Goal: Find specific page/section: Find specific page/section

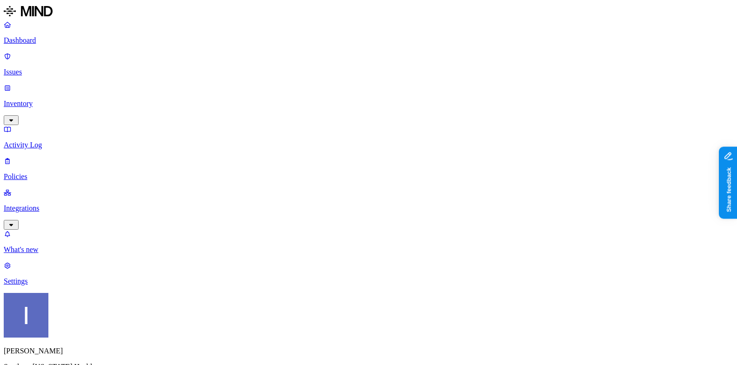
click at [80, 100] on p "Inventory" at bounding box center [369, 104] width 730 height 8
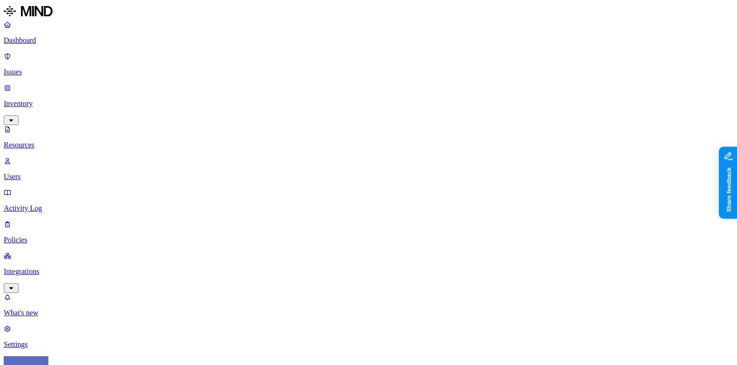
click at [77, 173] on p "Users" at bounding box center [369, 177] width 730 height 8
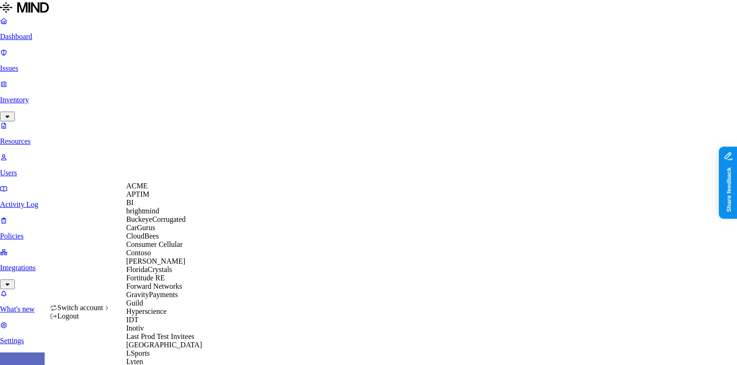
scroll to position [385, 0]
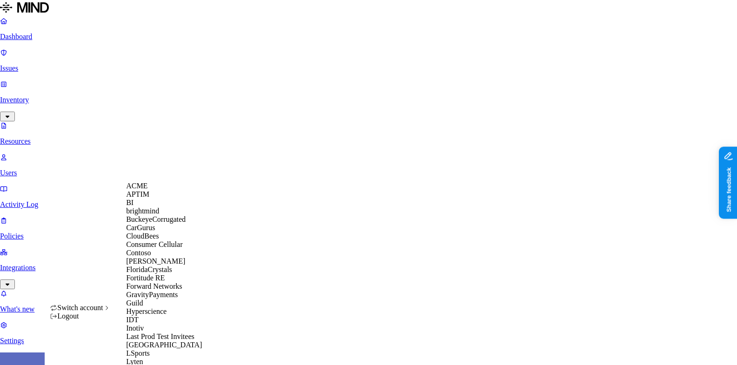
click at [175, 185] on div "ACME" at bounding box center [171, 186] width 90 height 8
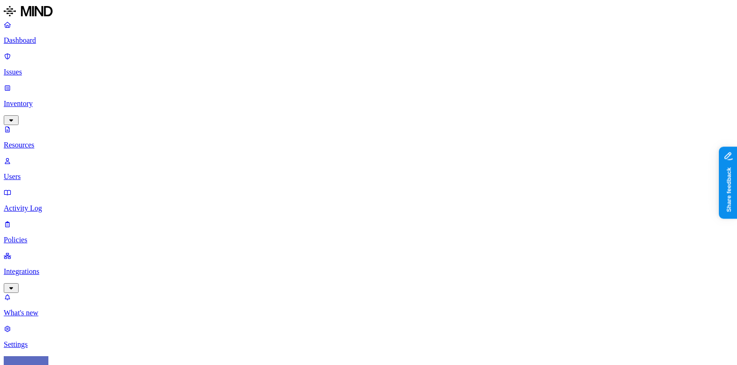
click at [35, 236] on p "Policies" at bounding box center [369, 240] width 730 height 8
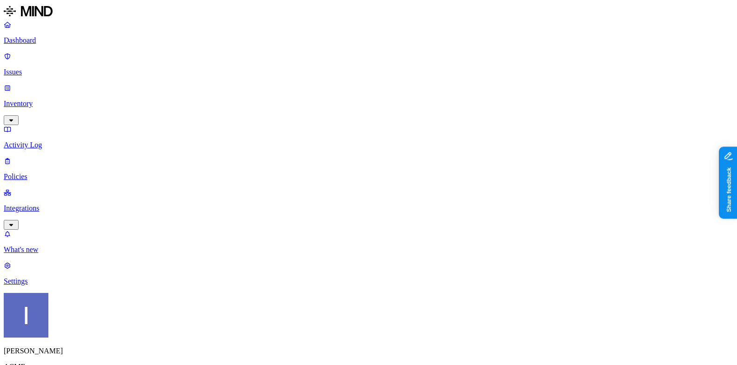
click at [37, 62] on link "Issues" at bounding box center [369, 64] width 730 height 24
click at [68, 100] on p "Inventory" at bounding box center [369, 104] width 730 height 8
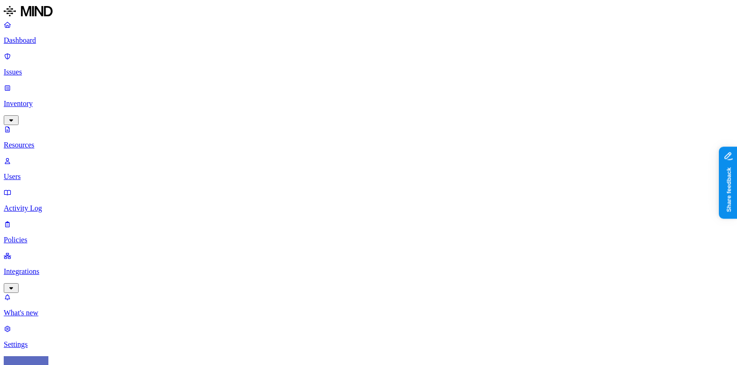
click at [65, 141] on p "Resources" at bounding box center [369, 145] width 730 height 8
click at [65, 173] on p "Users" at bounding box center [369, 177] width 730 height 8
click at [441, 66] on span "Flagged users" at bounding box center [435, 71] width 24 height 16
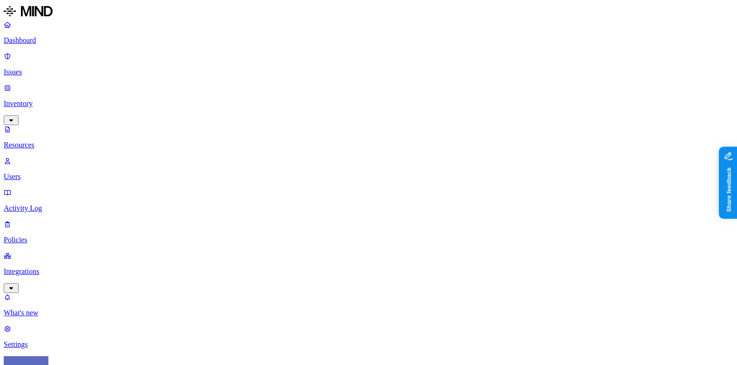
click at [82, 236] on p "Policies" at bounding box center [369, 240] width 730 height 8
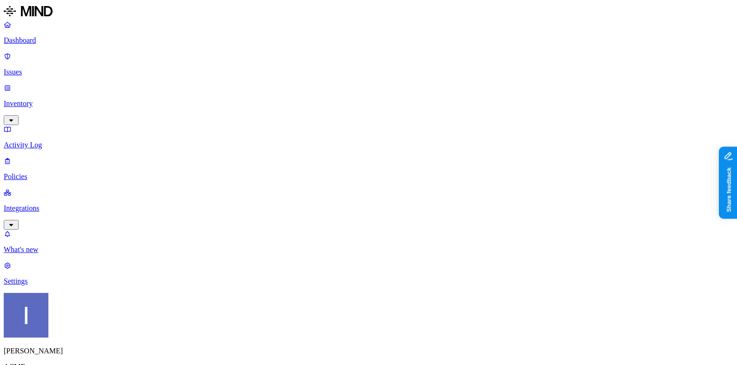
click at [309, 80] on div "Insider threat" at bounding box center [309, 92] width 0 height 25
click at [88, 345] on div "Itai Schwartz ACME" at bounding box center [369, 340] width 730 height 95
click at [88, 349] on html "Dashboard Issues Inventory Activity Log Policies Integrations What's new 1 Sett…" at bounding box center [368, 301] width 737 height 602
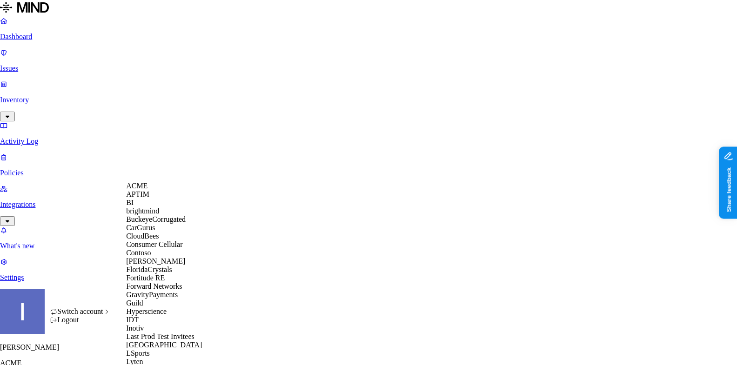
scroll to position [471, 0]
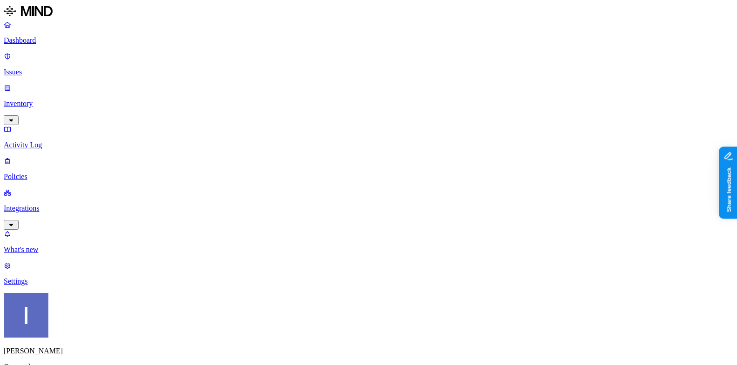
click at [53, 100] on p "Inventory" at bounding box center [369, 104] width 730 height 8
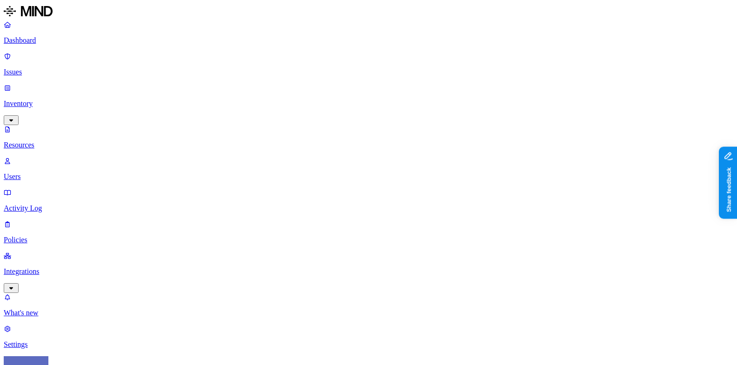
type input "okta"
